Goal: Task Accomplishment & Management: Complete application form

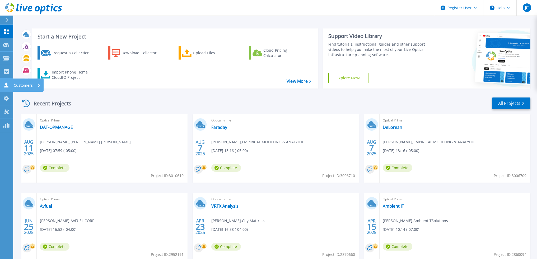
click at [29, 84] on p "Customers" at bounding box center [23, 86] width 19 height 14
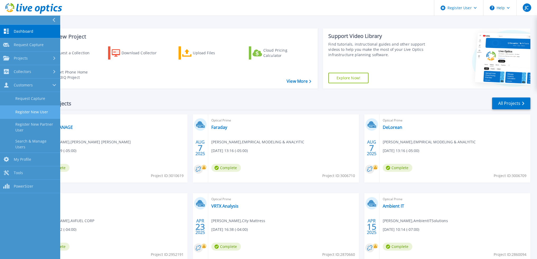
click at [33, 112] on link "Register New User" at bounding box center [30, 112] width 60 height 13
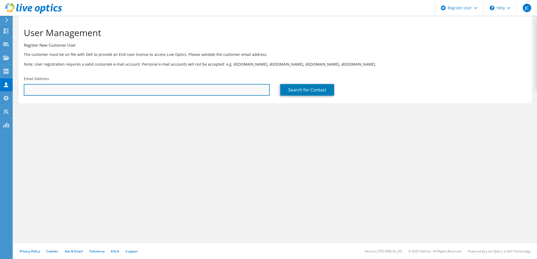
click at [53, 89] on input "text" at bounding box center [147, 90] width 246 height 12
paste input "[PERSON_NAME][EMAIL_ADDRESS][PERSON_NAME][DOMAIN_NAME]"
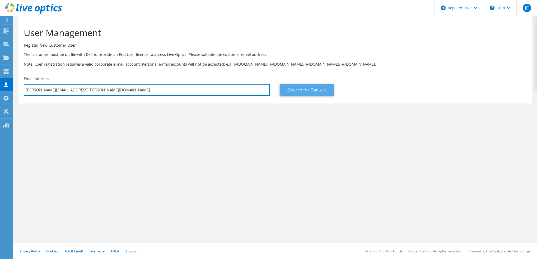
type input "[PERSON_NAME][EMAIL_ADDRESS][PERSON_NAME][DOMAIN_NAME]"
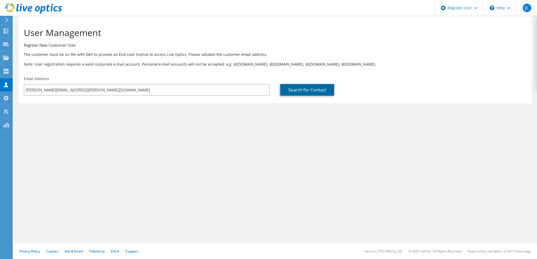
click at [312, 88] on link "Search for Contact" at bounding box center [307, 90] width 54 height 12
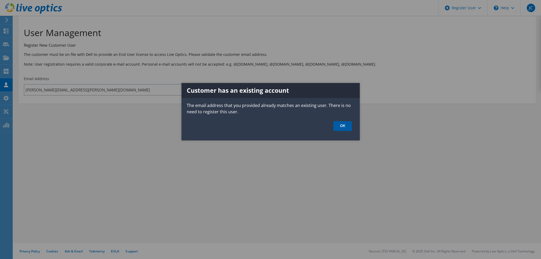
click at [341, 128] on link "OK" at bounding box center [342, 126] width 18 height 10
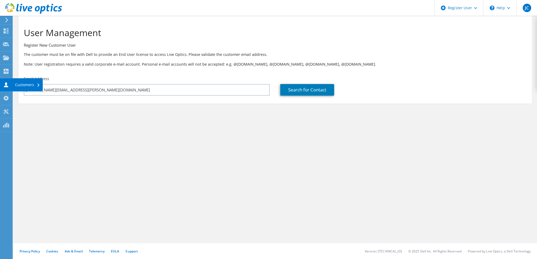
click at [26, 84] on div "Customers" at bounding box center [27, 84] width 30 height 13
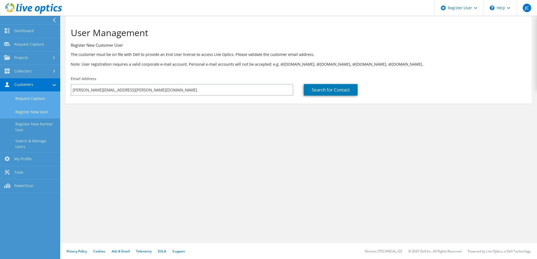
click at [34, 100] on link "Request Capture" at bounding box center [30, 98] width 60 height 13
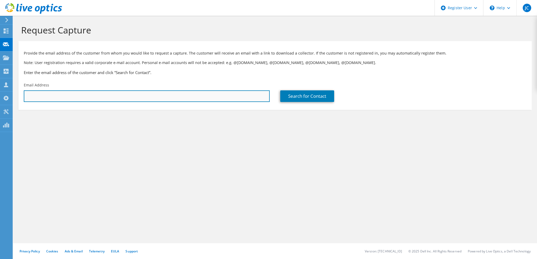
click at [37, 95] on input "text" at bounding box center [147, 97] width 246 height 12
paste input "[PERSON_NAME][EMAIL_ADDRESS][PERSON_NAME][DOMAIN_NAME]"
type input "[PERSON_NAME][EMAIL_ADDRESS][PERSON_NAME][DOMAIN_NAME]"
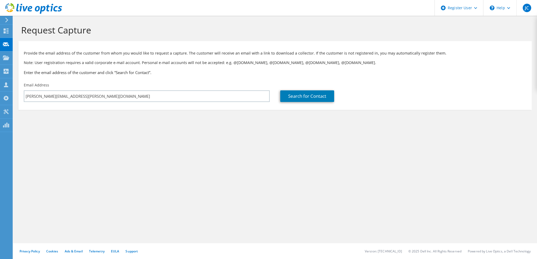
click at [132, 139] on div "Request Capture Provide the email address of the customer from whom you would l…" at bounding box center [274, 138] width 523 height 244
click at [289, 95] on link "Search for Contact" at bounding box center [307, 97] width 54 height 12
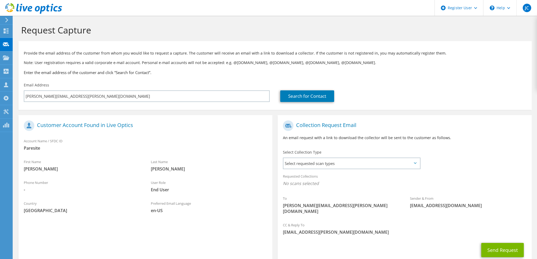
click at [415, 163] on icon at bounding box center [415, 164] width 3 height 2
click at [379, 162] on span "Select requested scan types" at bounding box center [351, 163] width 136 height 11
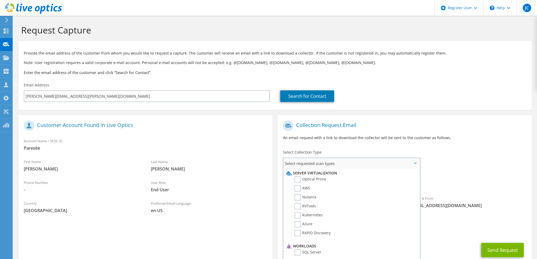
scroll to position [26, 0]
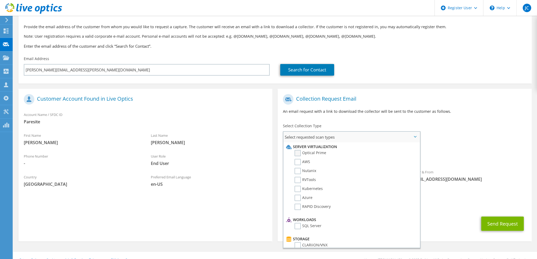
click at [300, 153] on label "Optical Prime" at bounding box center [310, 153] width 32 height 6
click at [0, 0] on input "Optical Prime" at bounding box center [0, 0] width 0 height 0
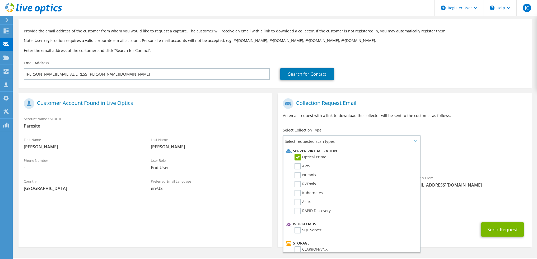
scroll to position [31, 0]
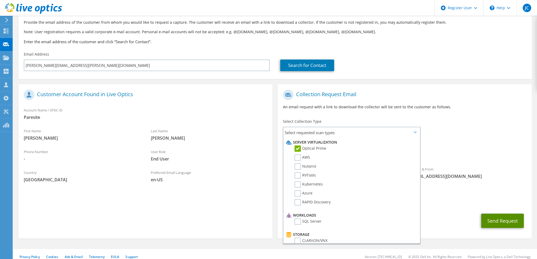
click at [498, 217] on button "Send Request" at bounding box center [502, 221] width 42 height 14
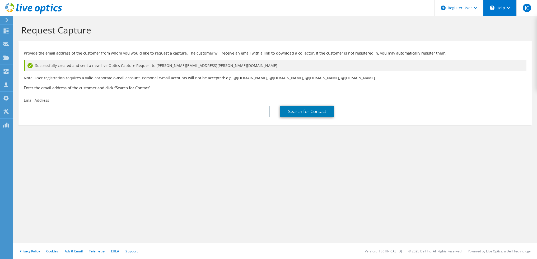
click at [504, 12] on div "\n Help" at bounding box center [499, 8] width 33 height 16
click at [502, 24] on link "Explore Helpful Articles" at bounding box center [512, 22] width 59 height 13
